Goal: Task Accomplishment & Management: Use online tool/utility

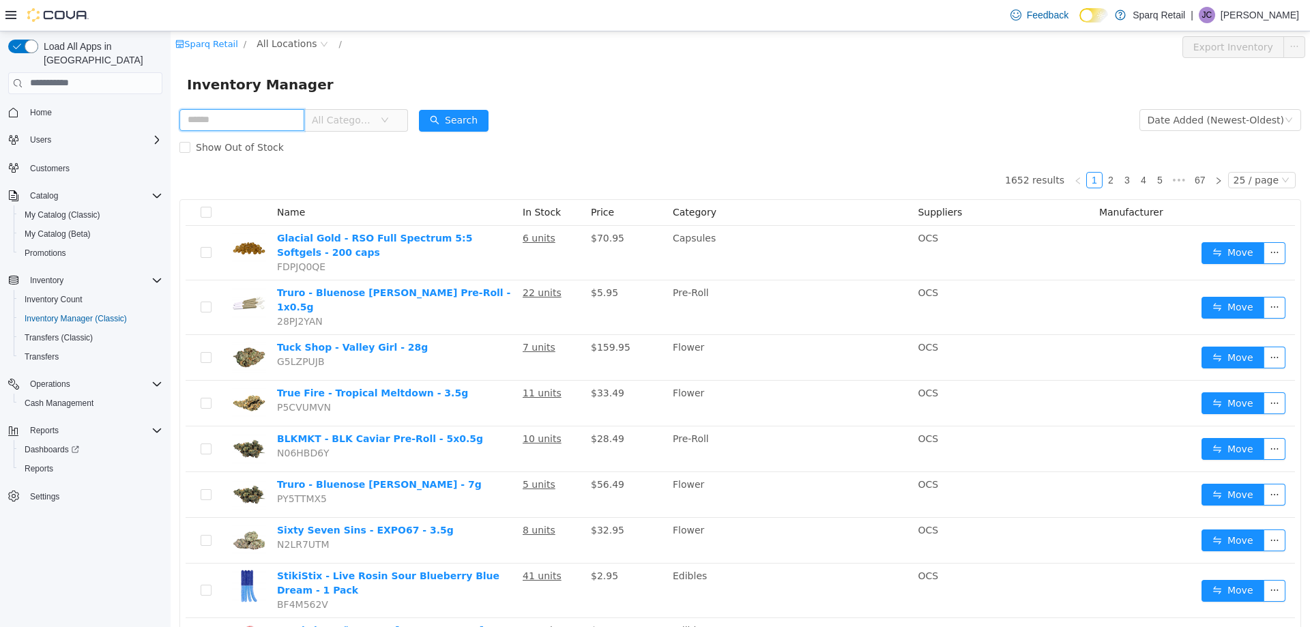
click at [203, 118] on input "text" at bounding box center [241, 119] width 125 height 22
type input "**********"
click at [478, 117] on button "Search" at bounding box center [454, 120] width 70 height 22
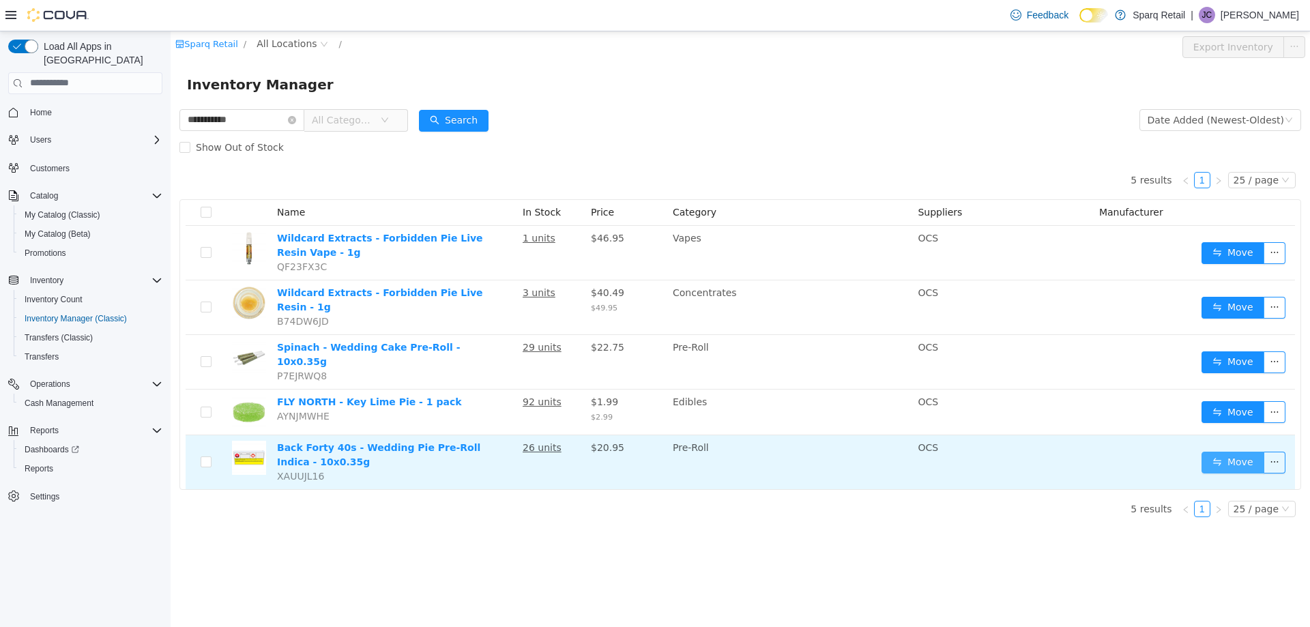
click at [1223, 451] on button "Move" at bounding box center [1233, 462] width 63 height 22
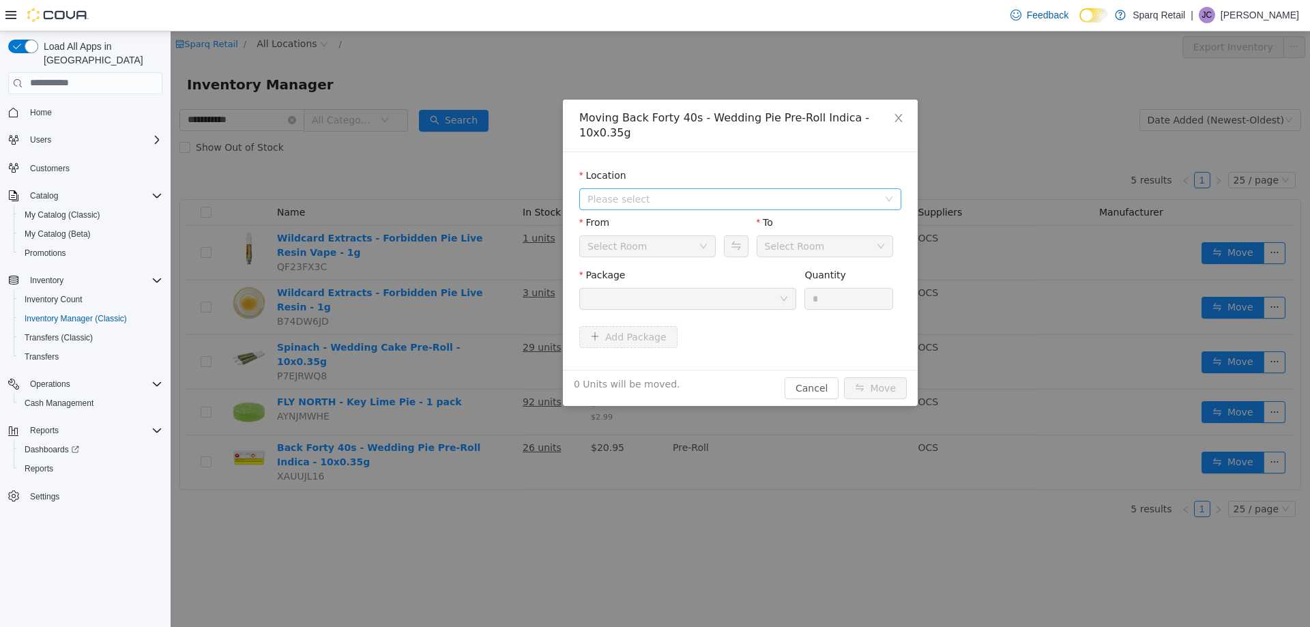
click at [639, 192] on span "Please select" at bounding box center [732, 199] width 291 height 14
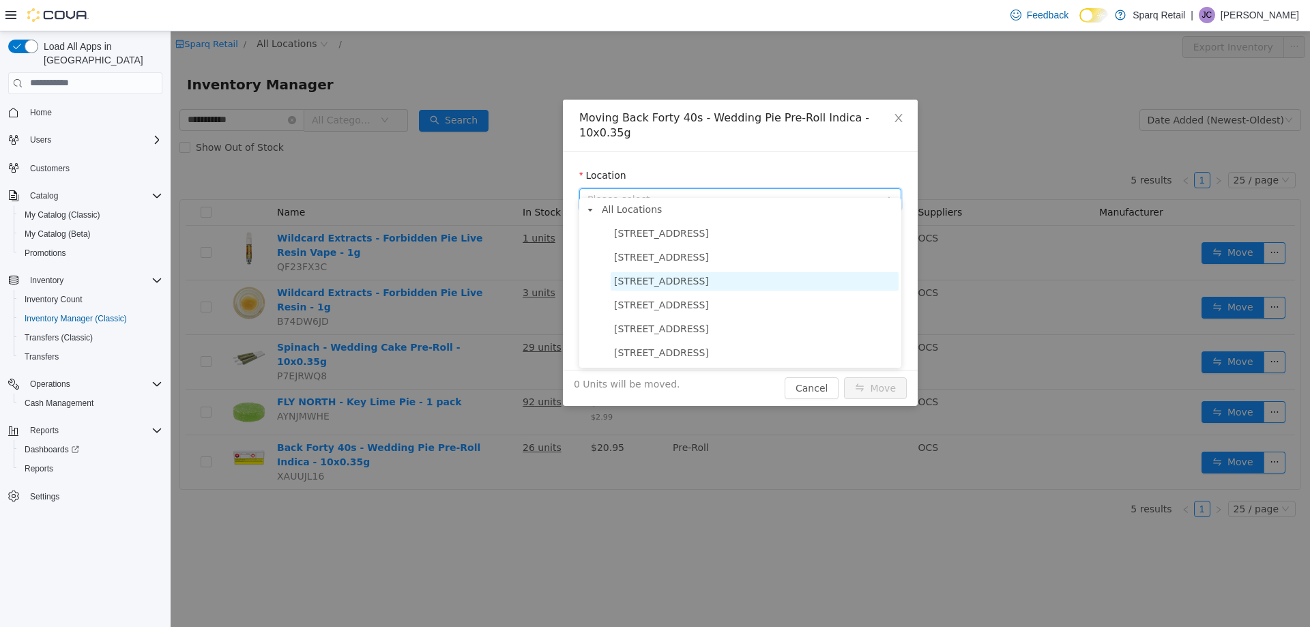
click at [653, 281] on span "[STREET_ADDRESS]" at bounding box center [661, 280] width 95 height 11
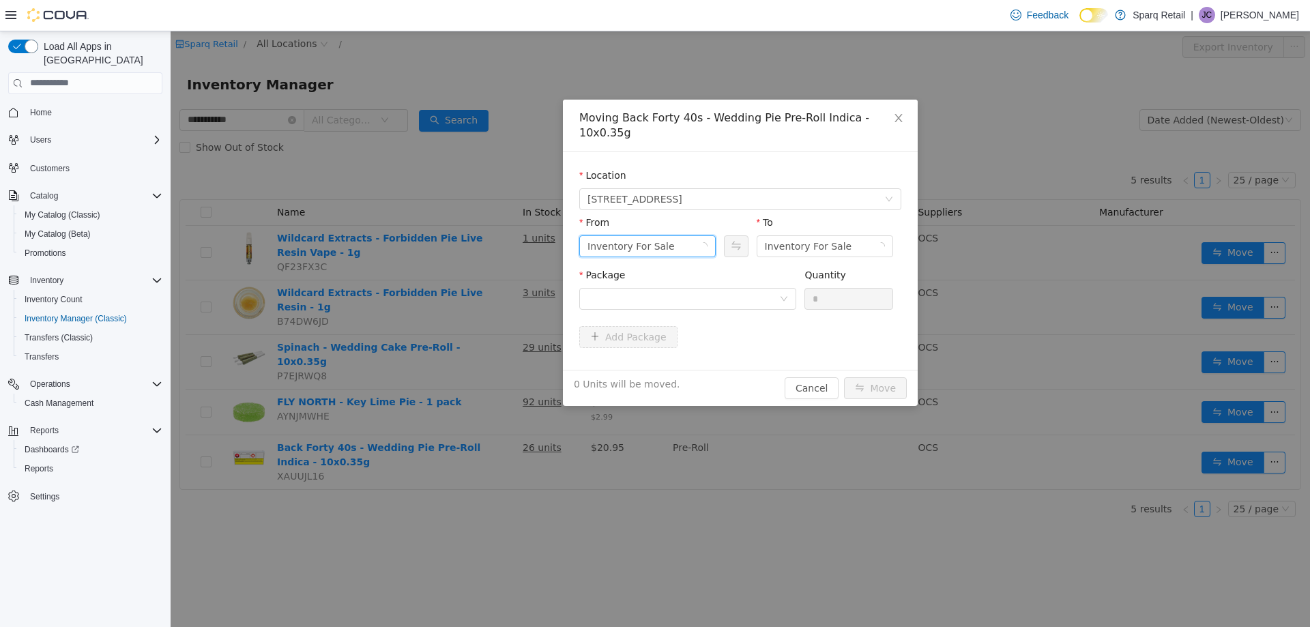
click at [686, 235] on div "Inventory For Sale" at bounding box center [642, 245] width 111 height 20
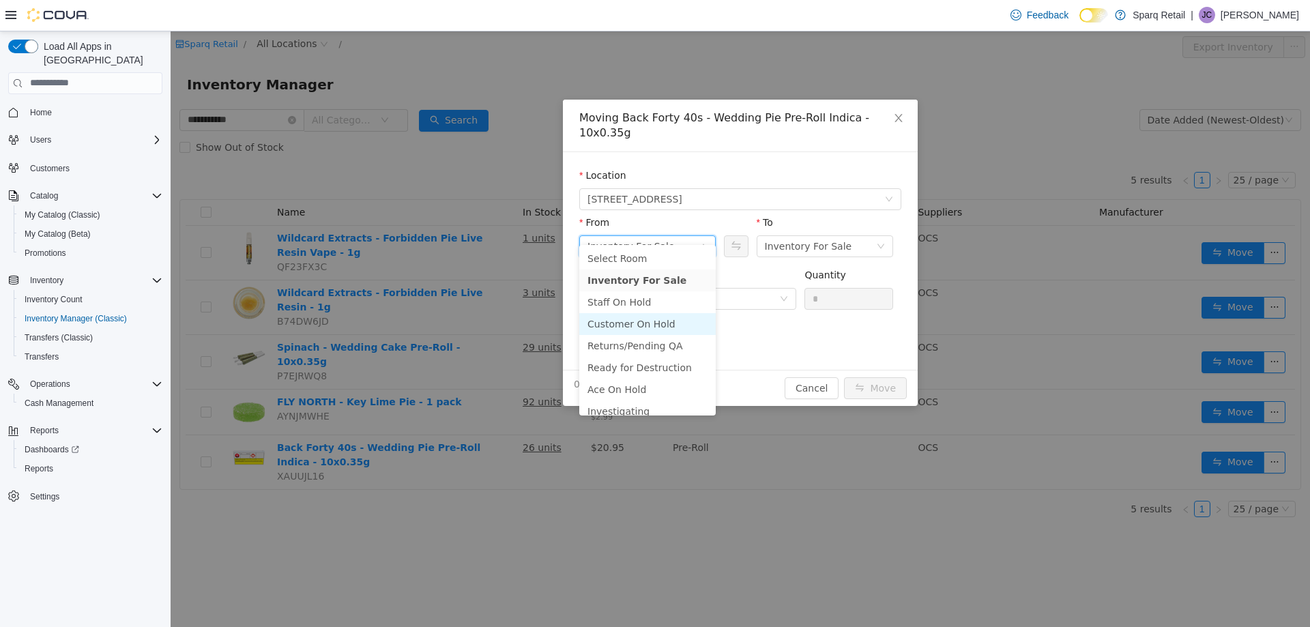
click at [639, 321] on li "Customer On Hold" at bounding box center [647, 324] width 136 height 22
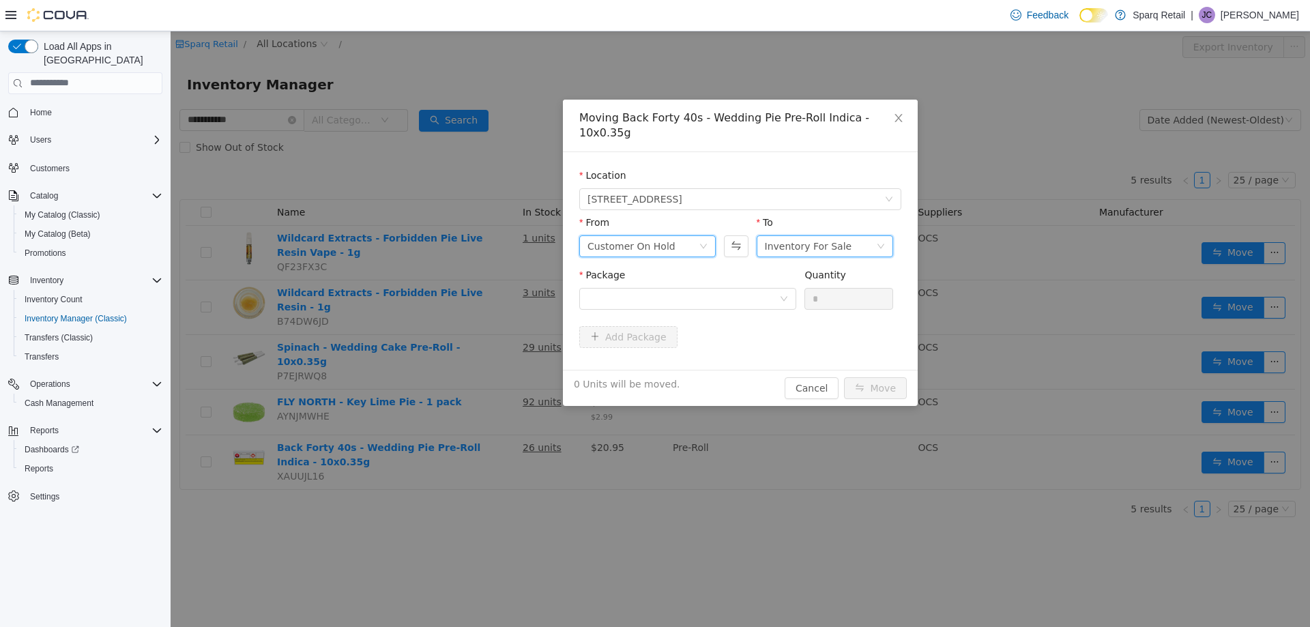
click at [819, 235] on div "Inventory For Sale" at bounding box center [808, 245] width 87 height 20
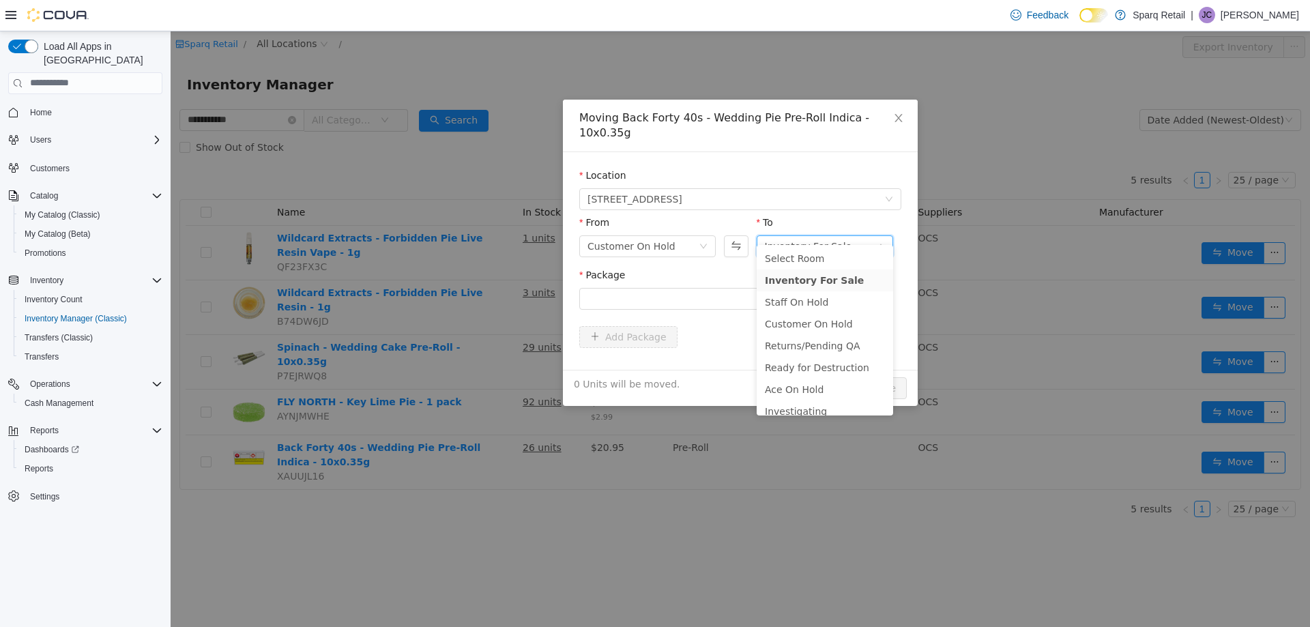
click at [724, 250] on div "From Customer On Hold To Inventory For Sale" at bounding box center [740, 241] width 322 height 53
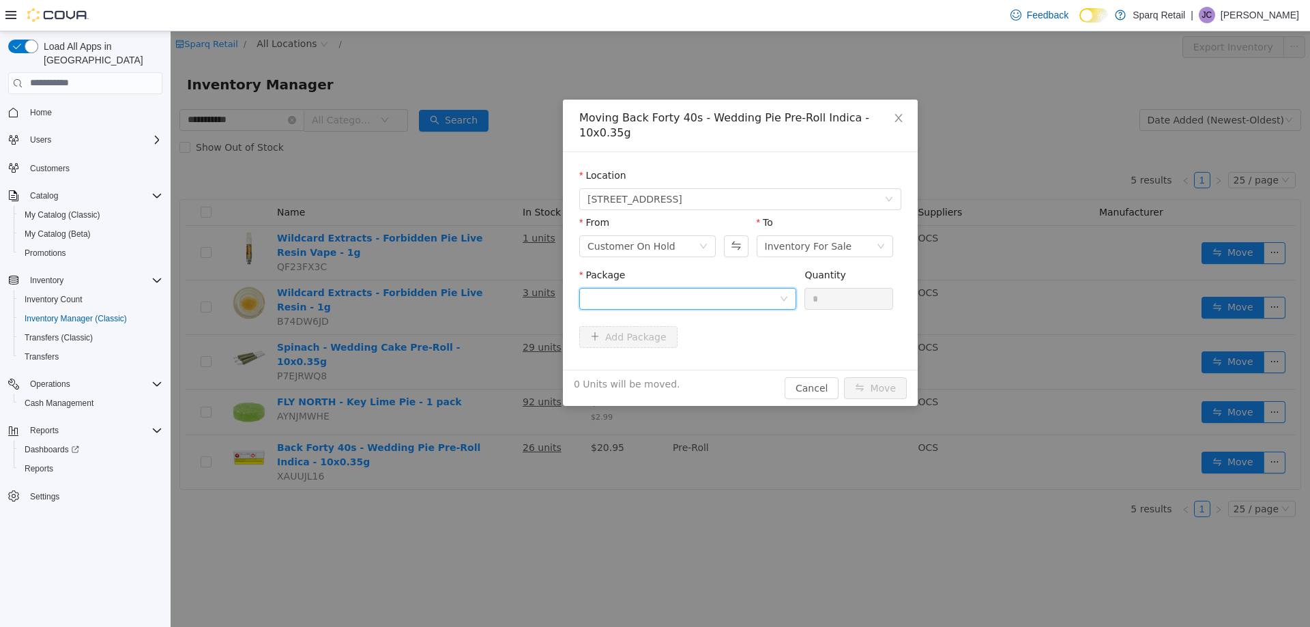
click at [696, 288] on div at bounding box center [683, 298] width 192 height 20
click at [725, 246] on div at bounding box center [736, 238] width 24 height 47
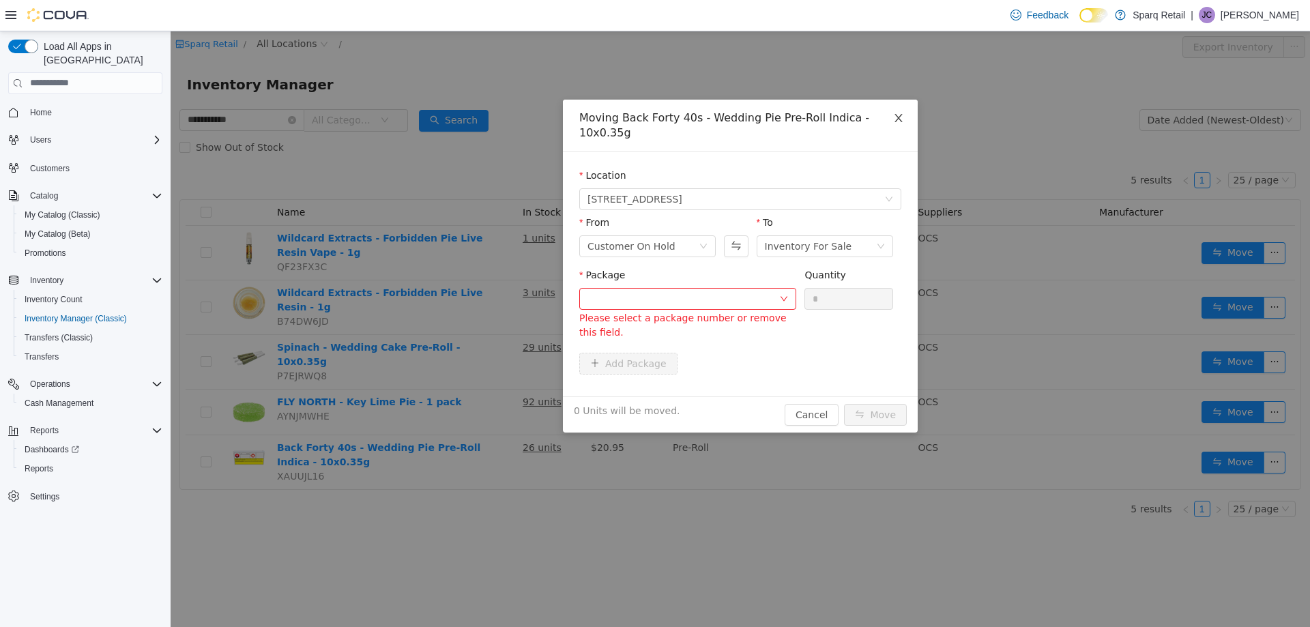
click at [904, 120] on span "Close" at bounding box center [899, 118] width 38 height 38
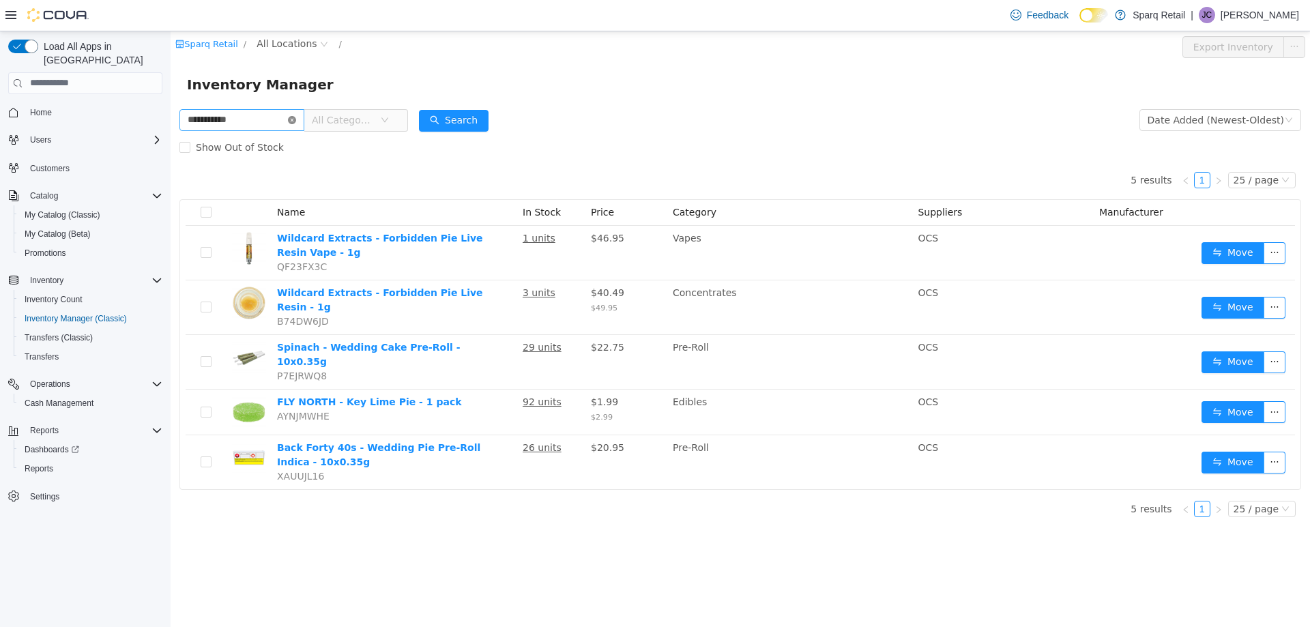
click at [296, 121] on icon "icon: close-circle" at bounding box center [292, 119] width 8 height 8
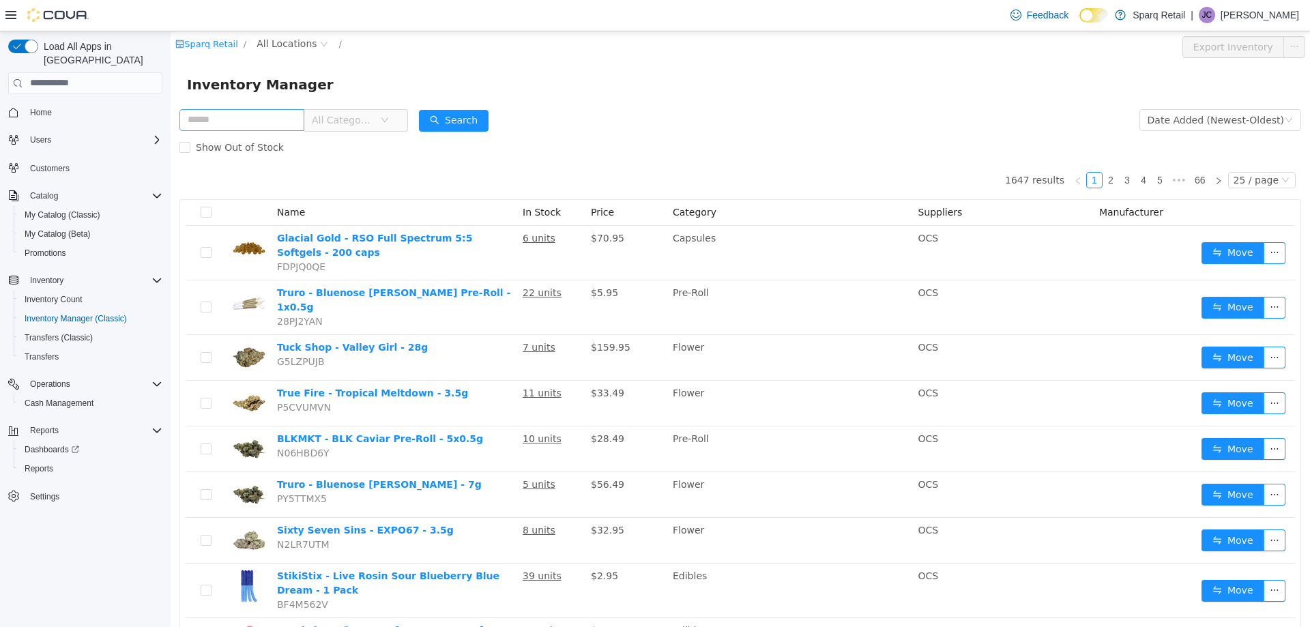
click at [667, 149] on div "Show Out of Stock" at bounding box center [740, 146] width 1122 height 27
